Goal: Transaction & Acquisition: Book appointment/travel/reservation

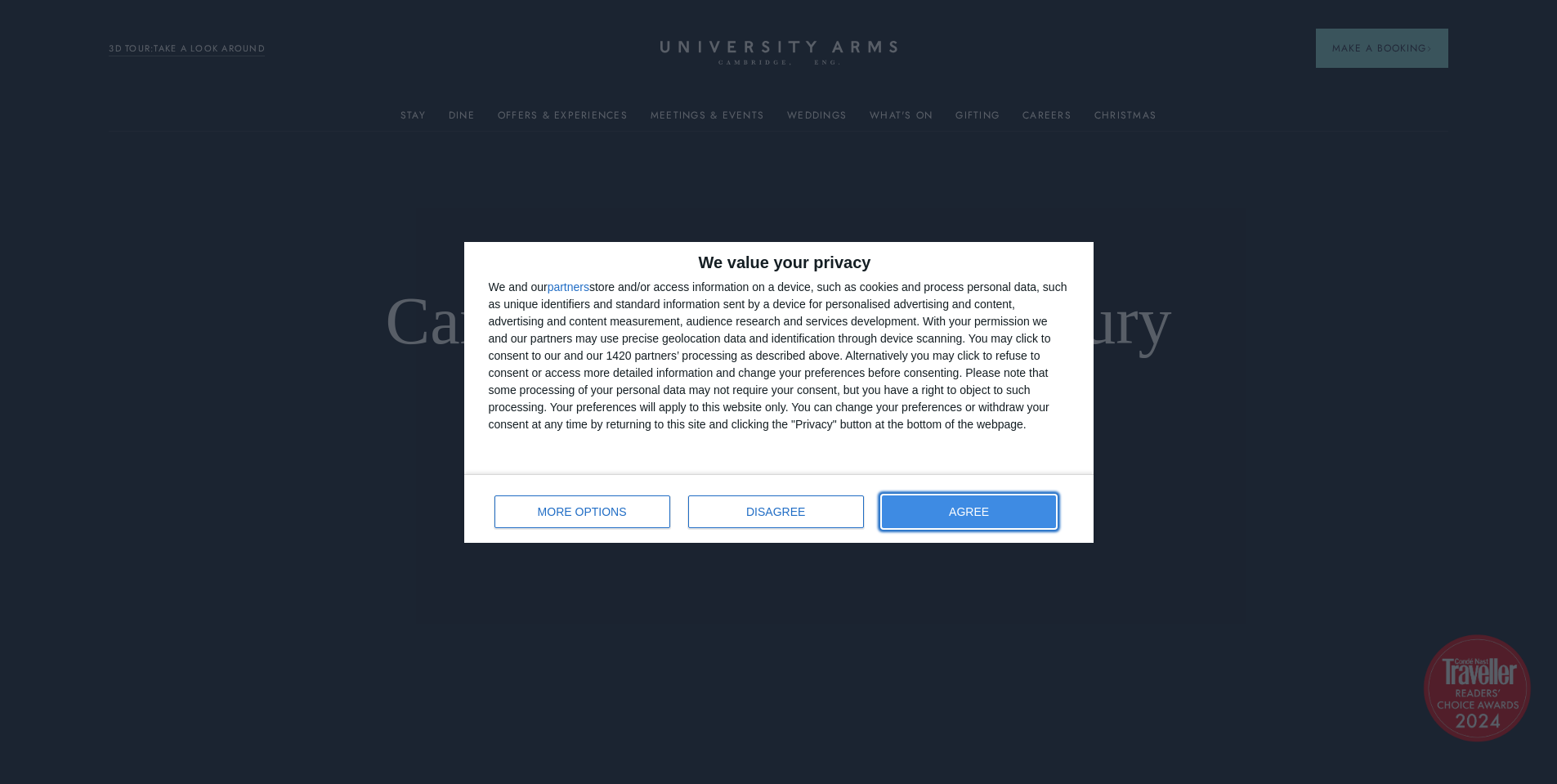
click at [912, 512] on button "AGREE" at bounding box center [969, 511] width 175 height 32
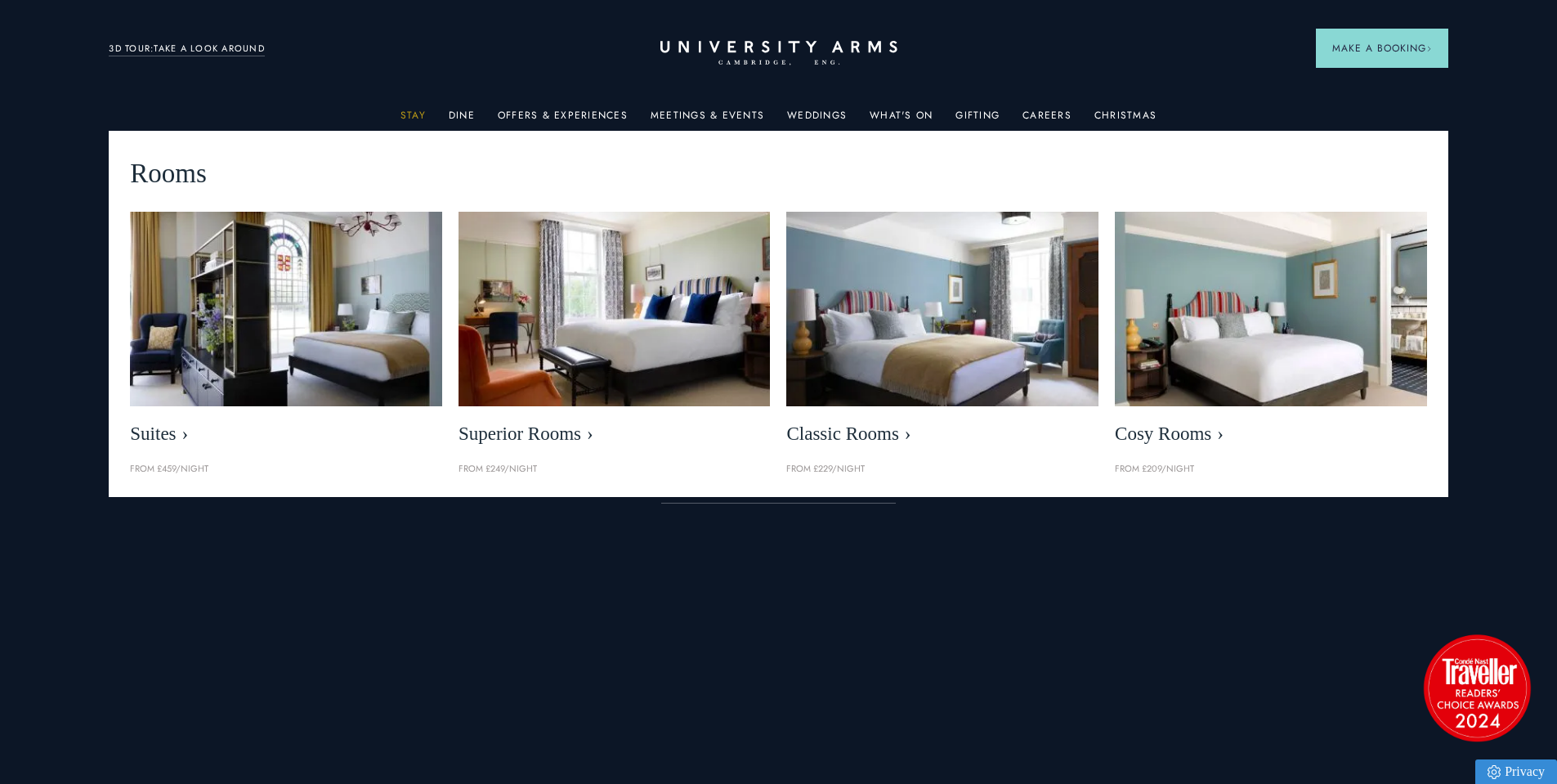
click at [414, 115] on link "Stay" at bounding box center [414, 120] width 26 height 22
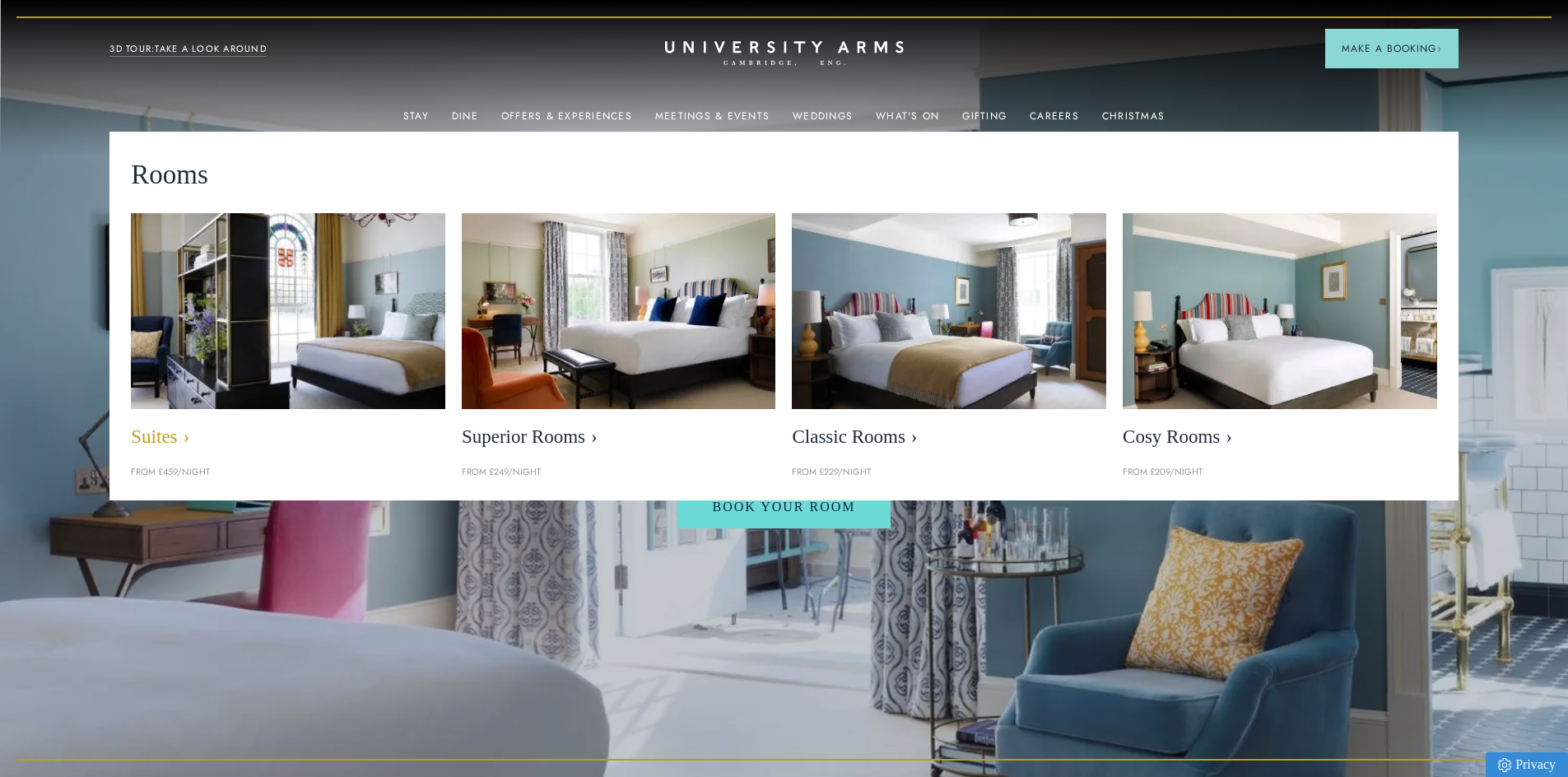
click at [342, 368] on img at bounding box center [288, 311] width 361 height 226
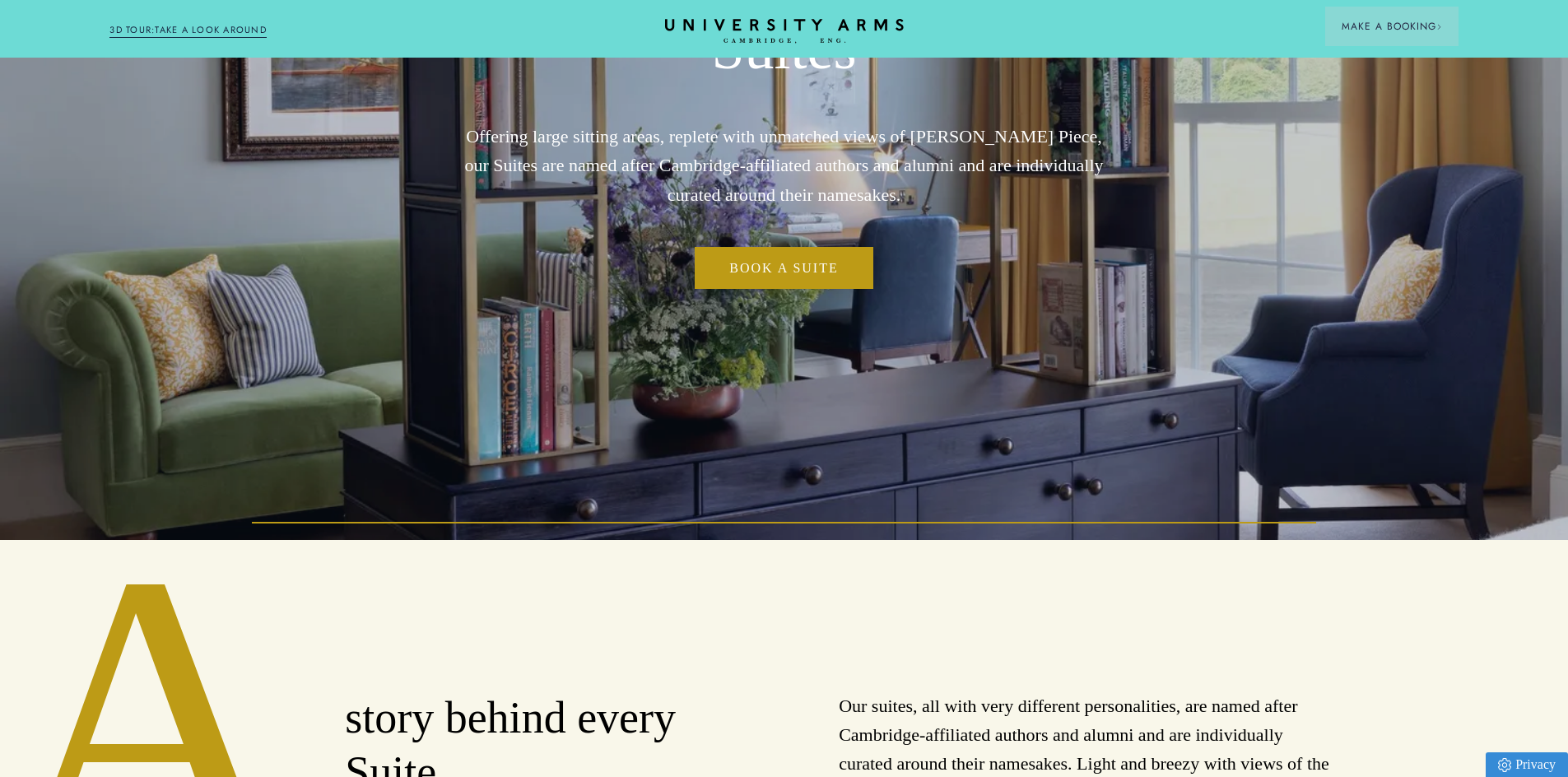
scroll to position [247, 0]
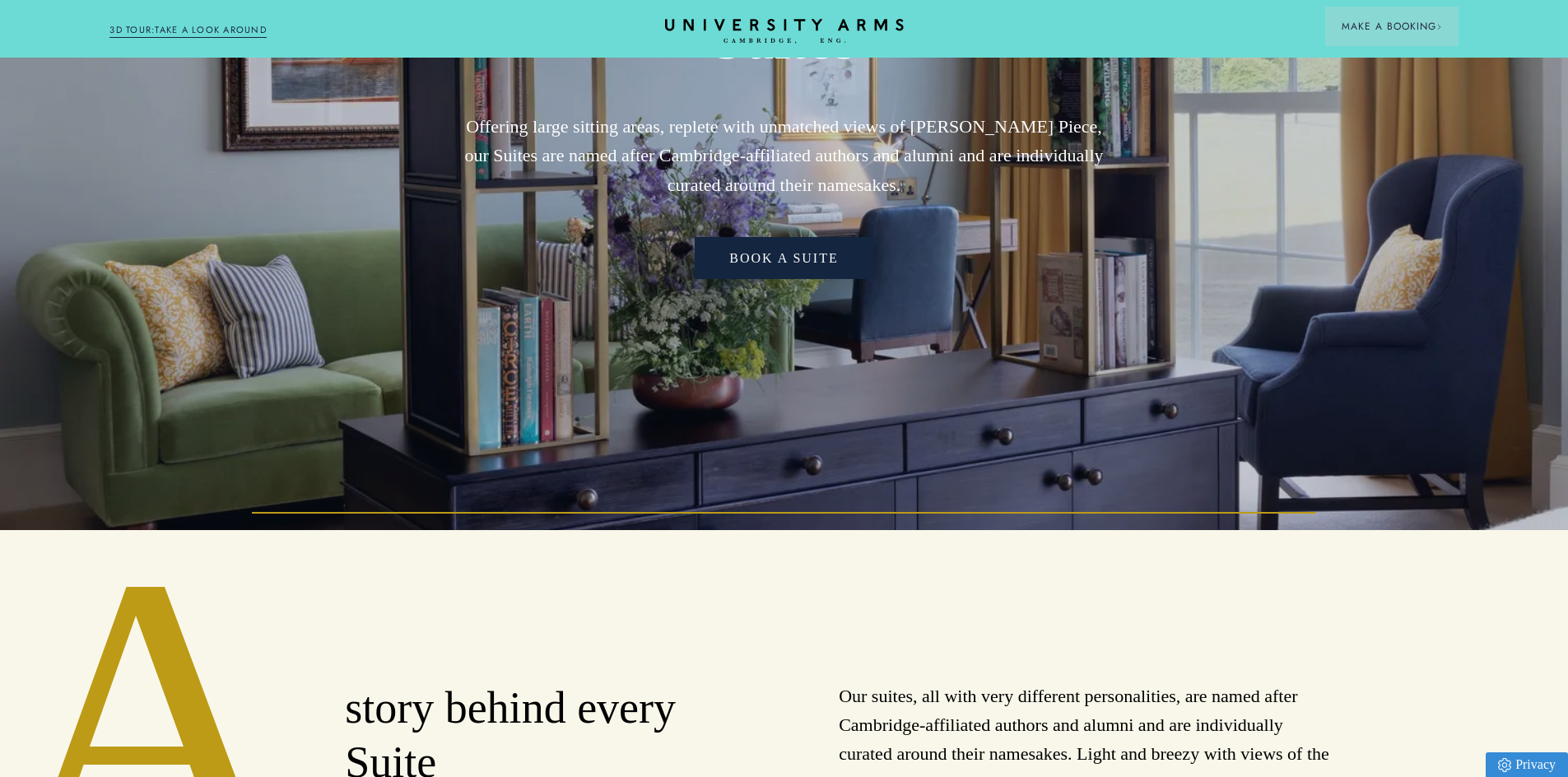
click at [775, 280] on link "Book a Suite" at bounding box center [784, 258] width 178 height 43
